Goal: Information Seeking & Learning: Learn about a topic

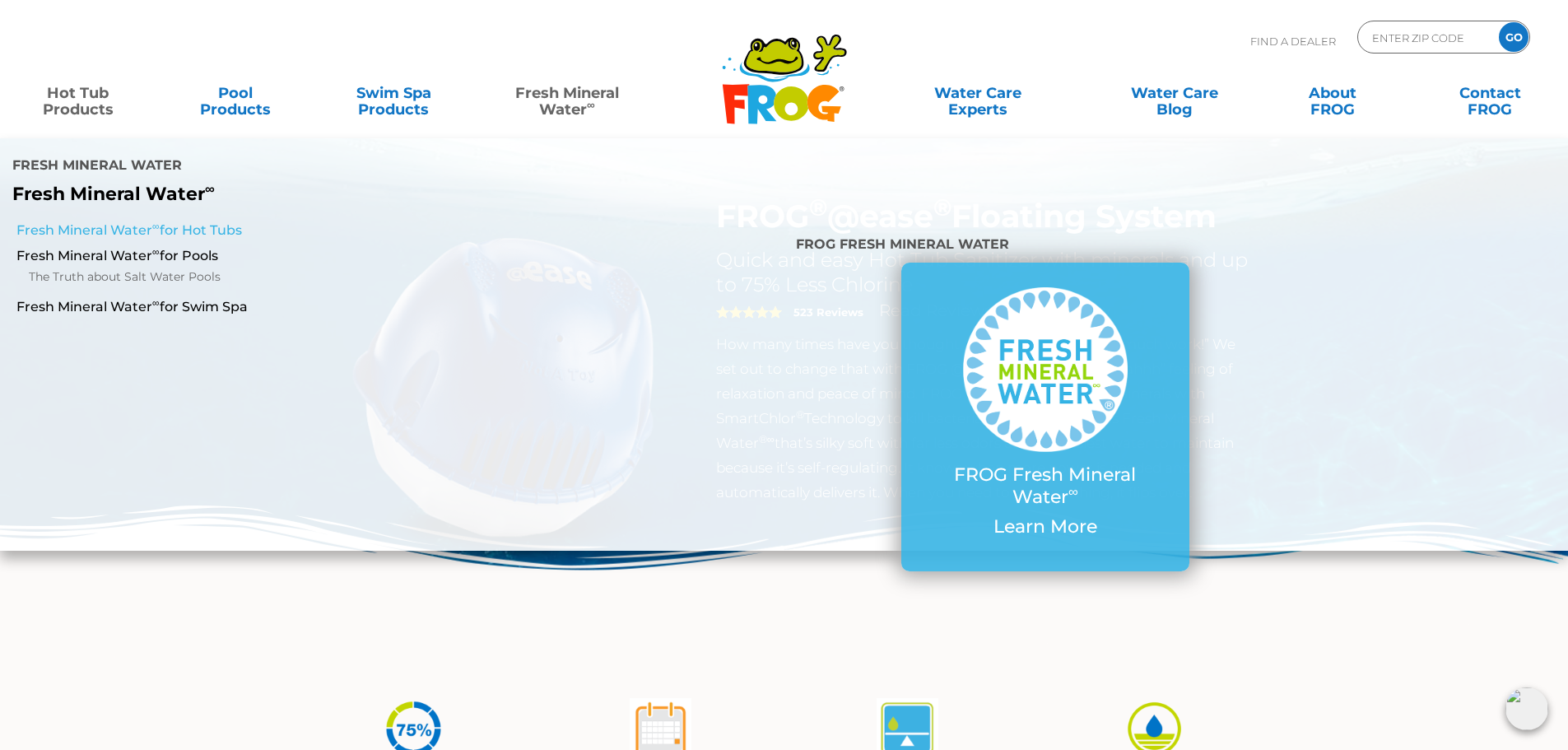
click at [212, 221] on link "Fresh Mineral Water ∞ for Hot Tubs" at bounding box center [269, 231] width 506 height 18
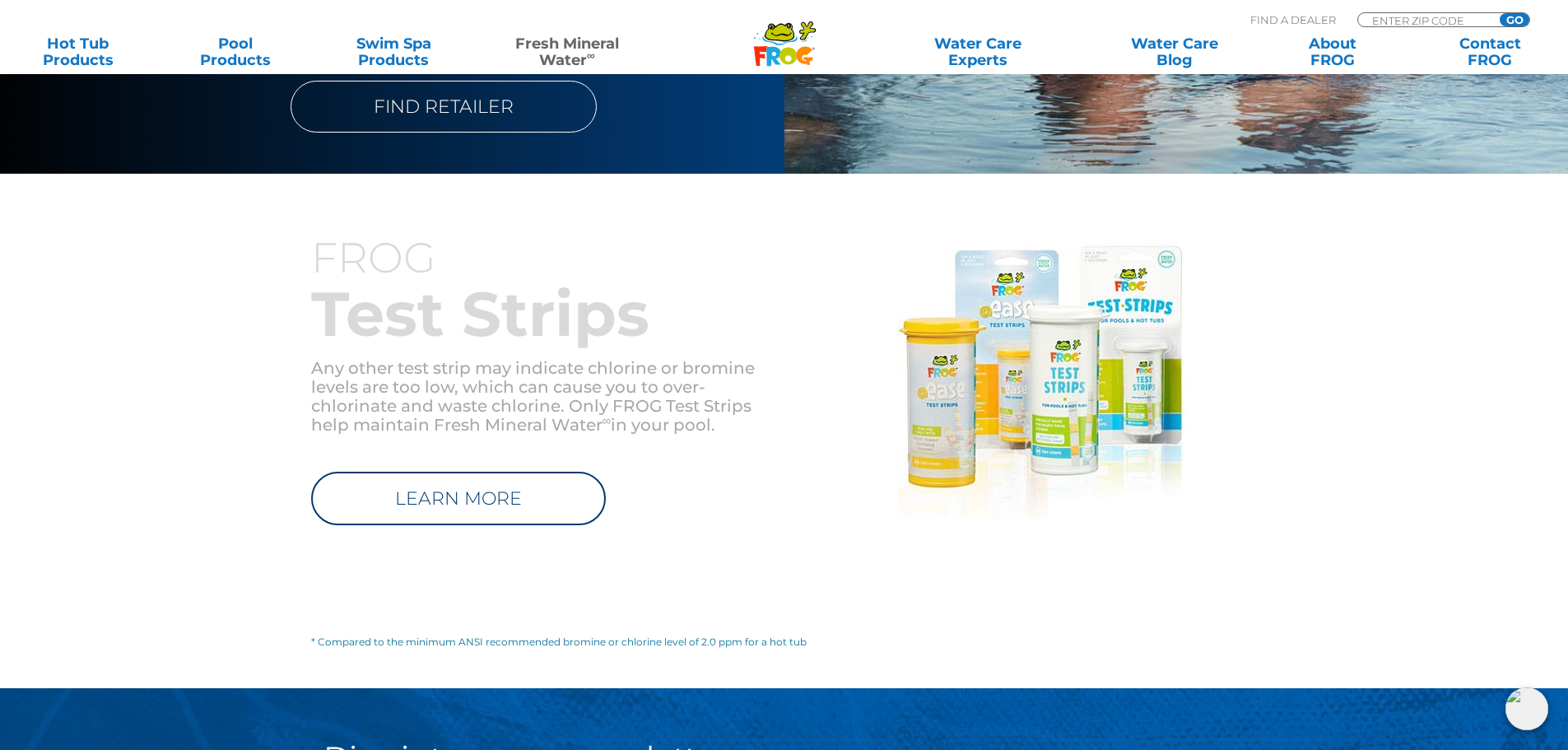
scroll to position [1811, 0]
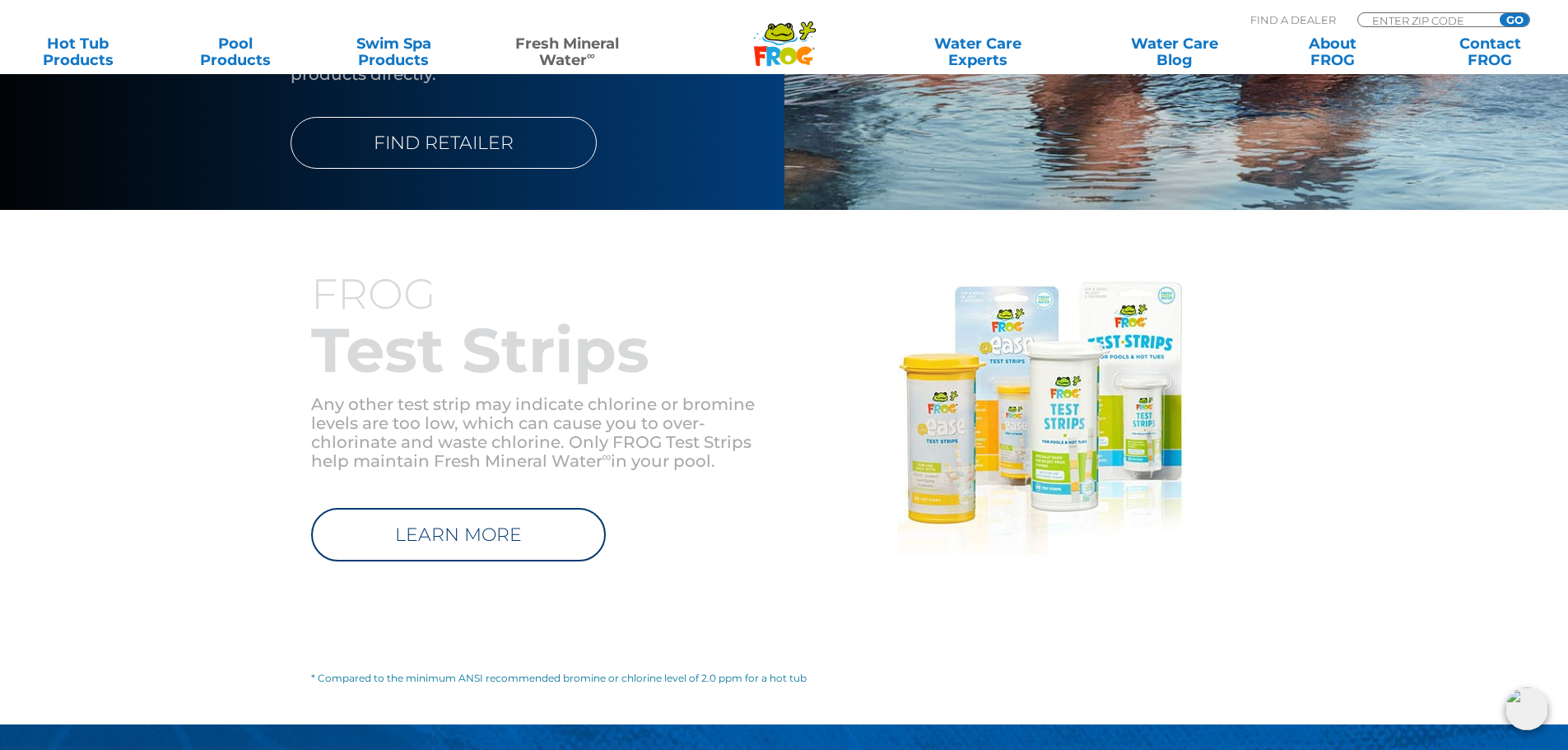
click at [455, 492] on p "LEARN MORE" at bounding box center [547, 527] width 473 height 70
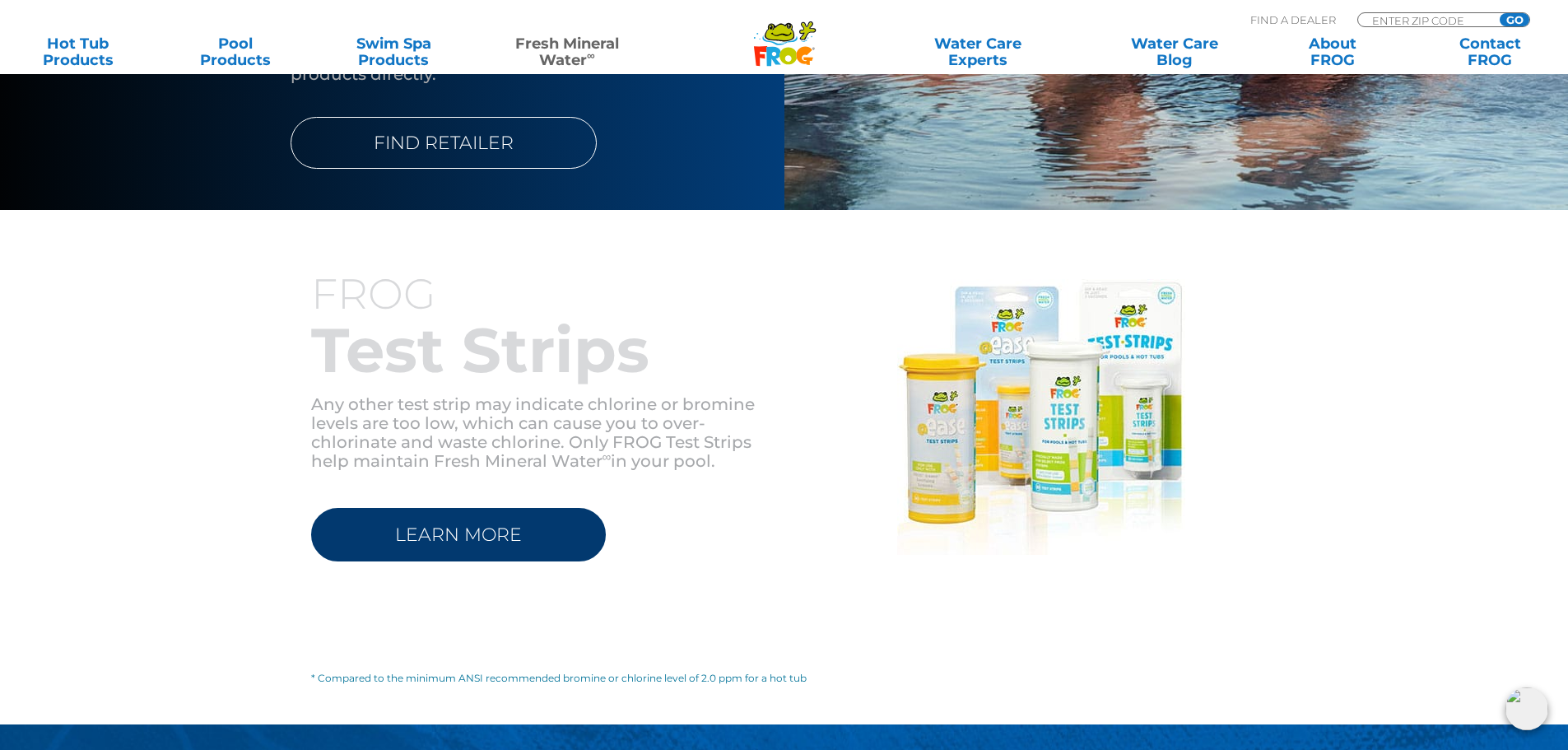
click at [451, 508] on link "LEARN MORE" at bounding box center [457, 535] width 294 height 54
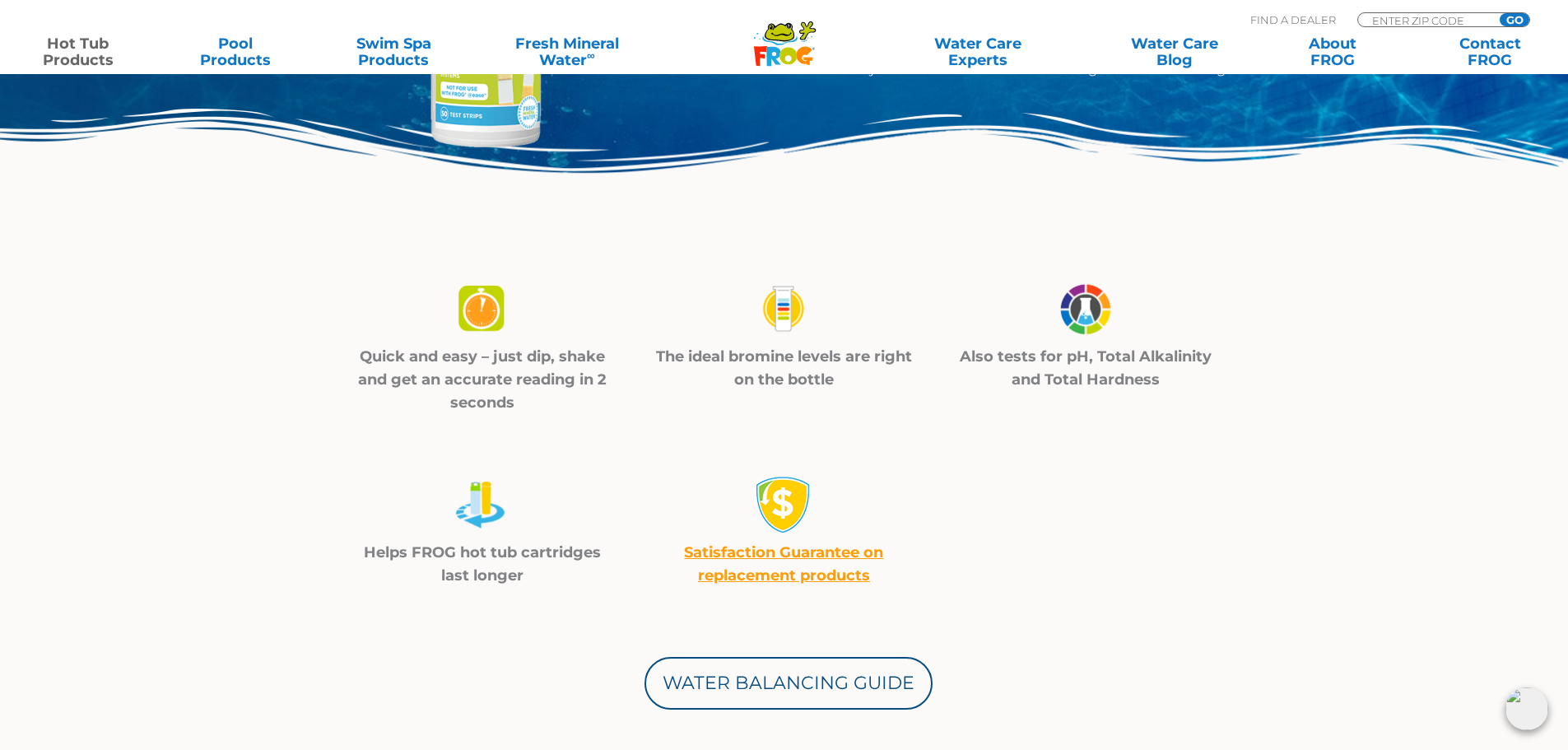
scroll to position [329, 0]
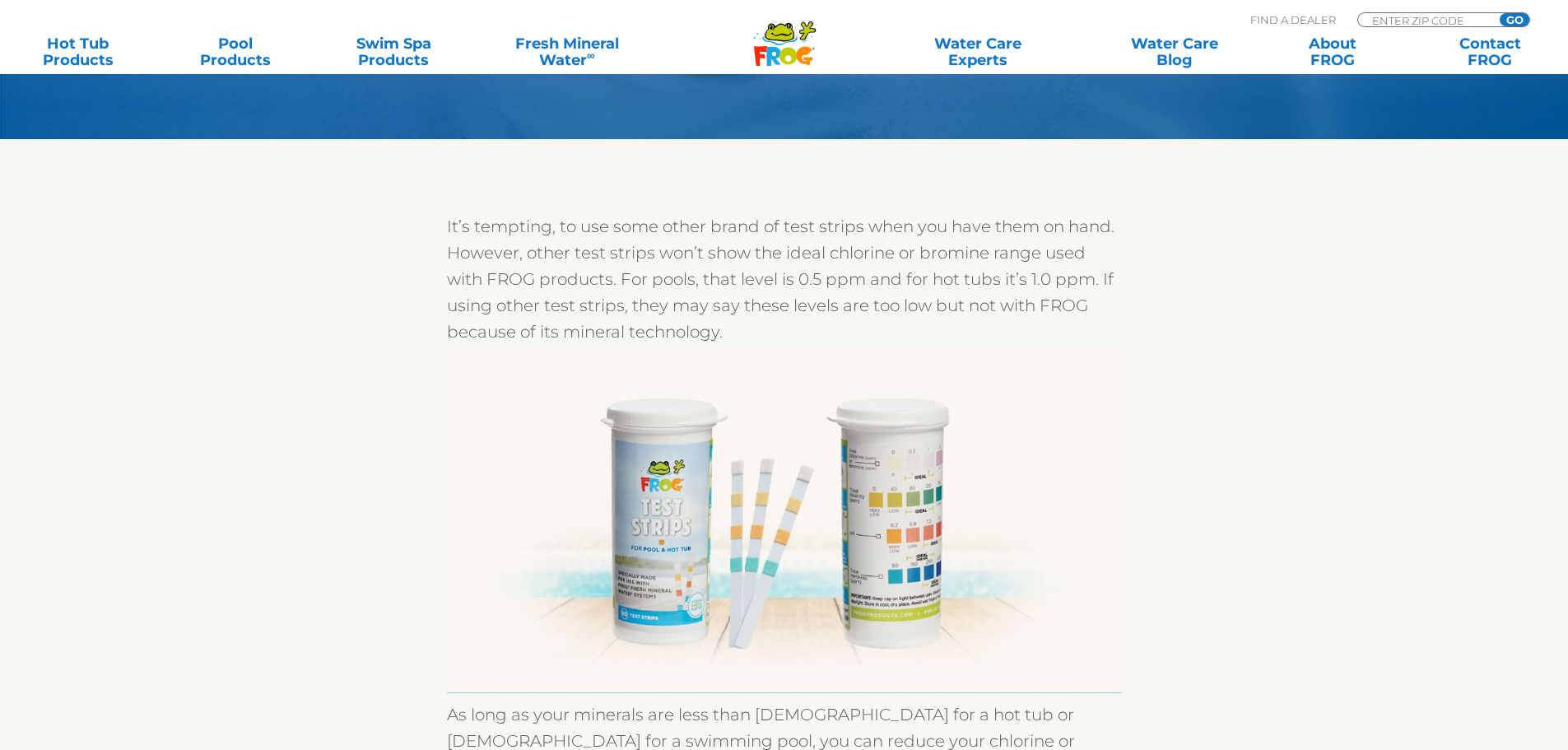
scroll to position [247, 0]
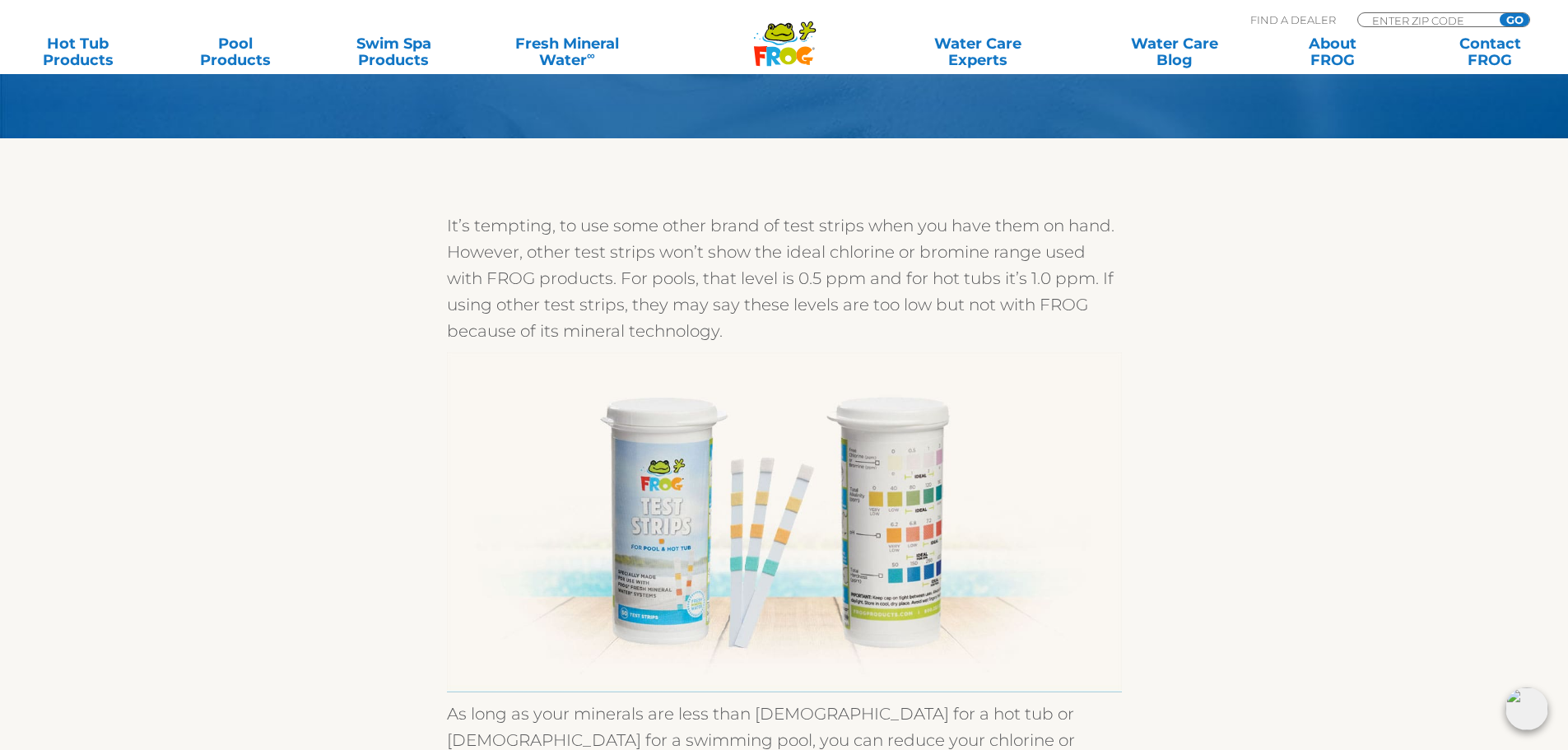
click at [897, 525] on img at bounding box center [784, 522] width 675 height 339
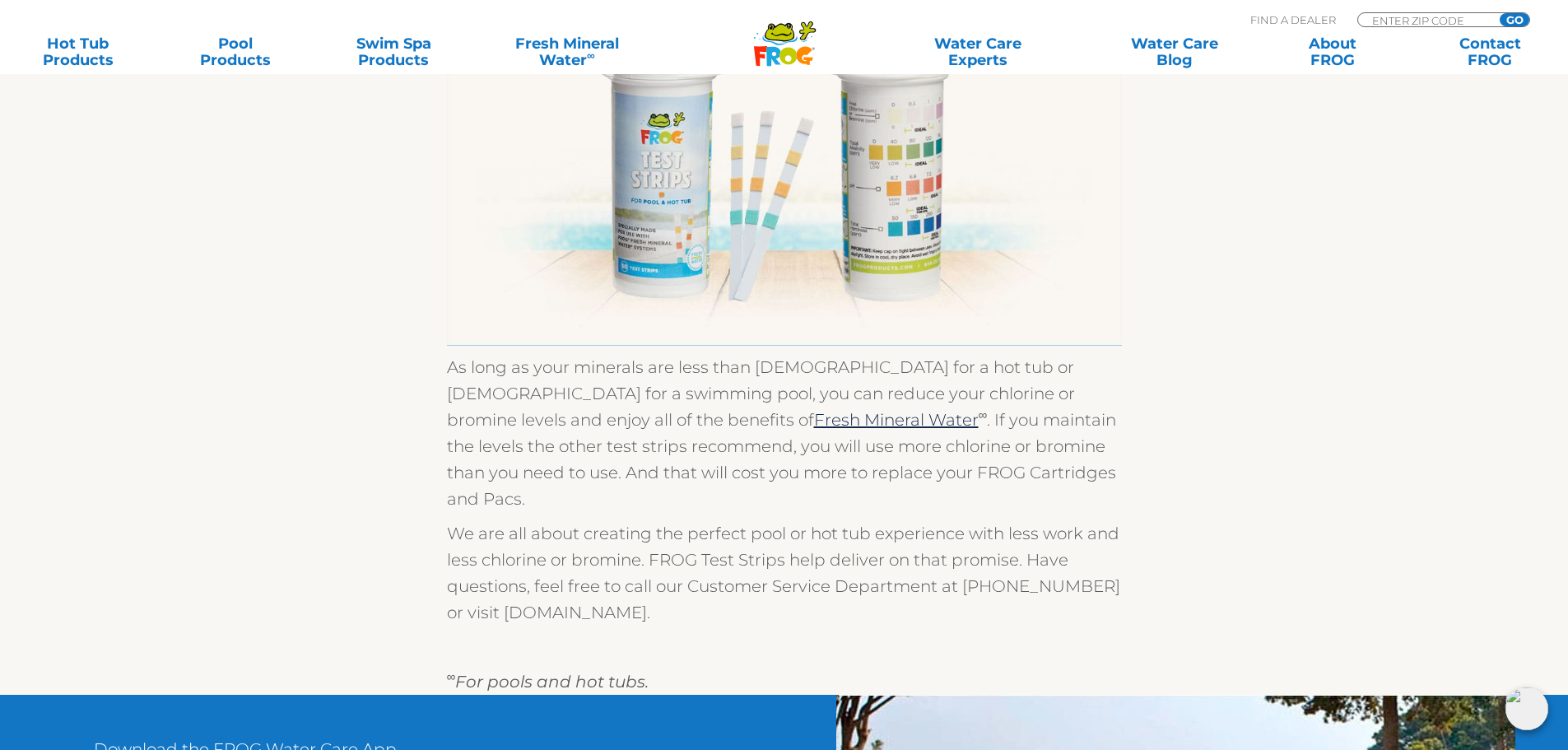
scroll to position [577, 0]
